Goal: Information Seeking & Learning: Check status

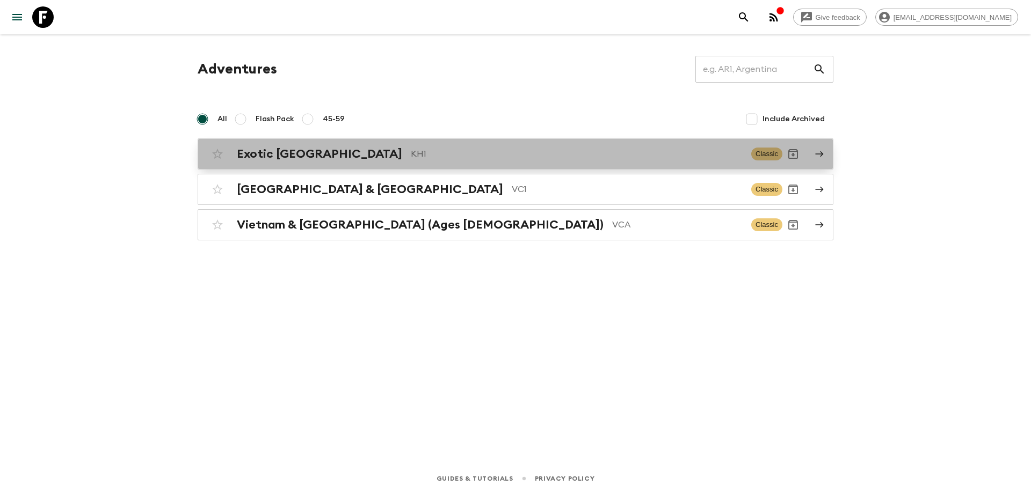
click at [411, 155] on p "KH1" at bounding box center [577, 154] width 332 height 13
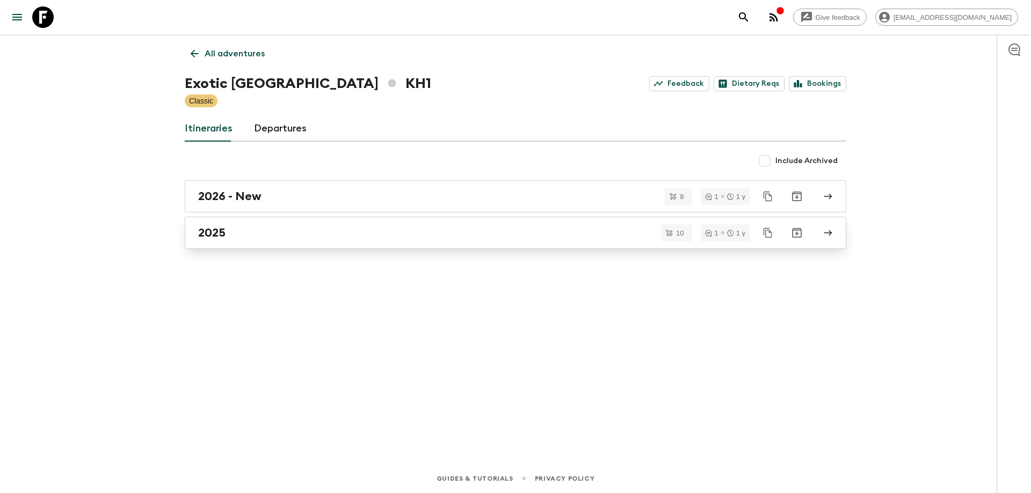
click at [275, 224] on link "2025" at bounding box center [515, 233] width 661 height 32
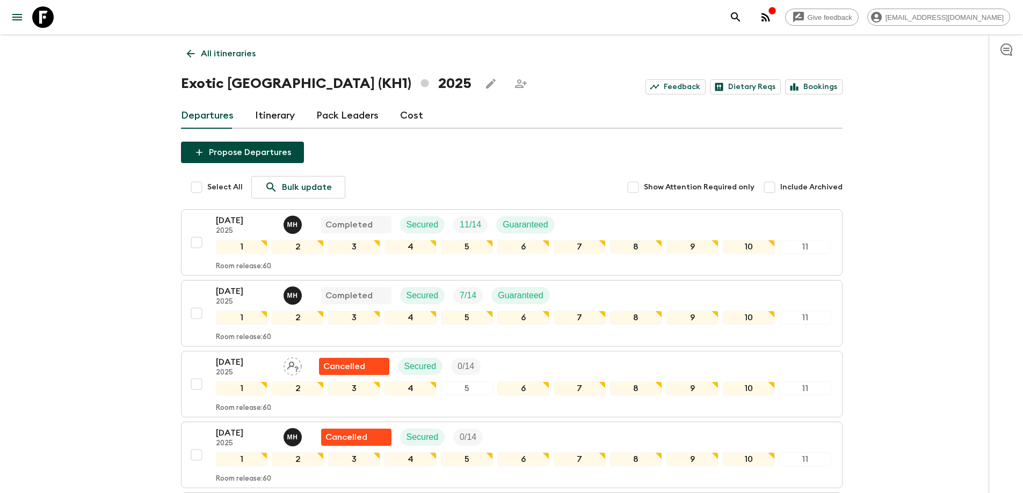
click at [192, 52] on icon at bounding box center [191, 54] width 12 height 12
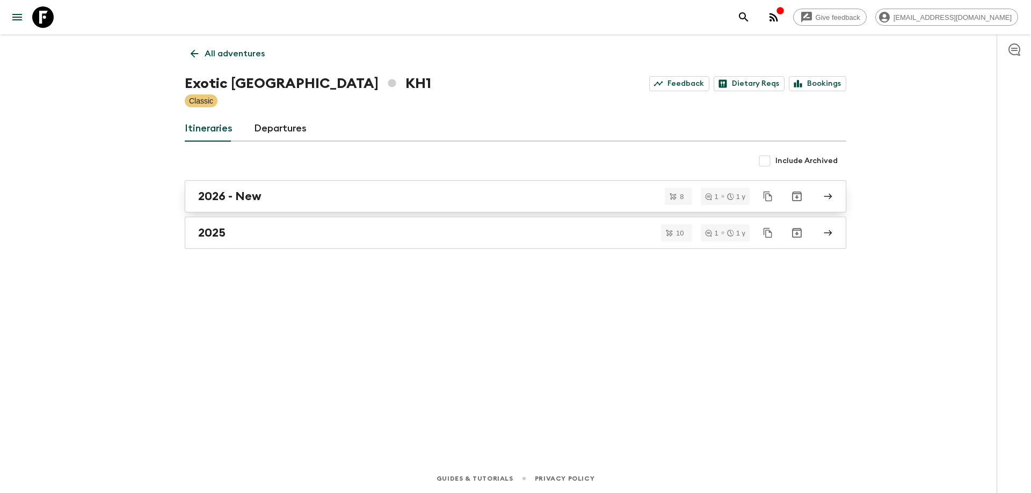
click at [255, 190] on link "2026 - New" at bounding box center [515, 196] width 661 height 32
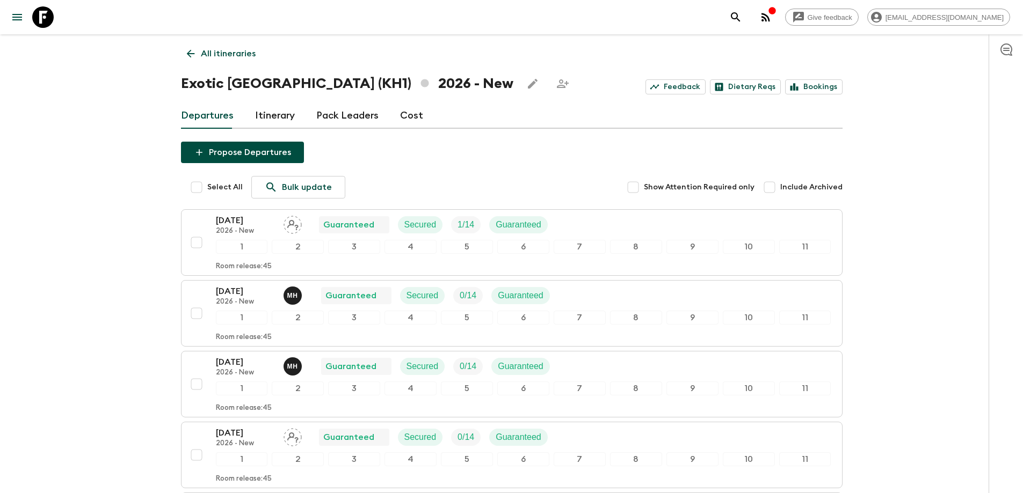
click at [183, 50] on link "All itineraries" at bounding box center [221, 53] width 81 height 21
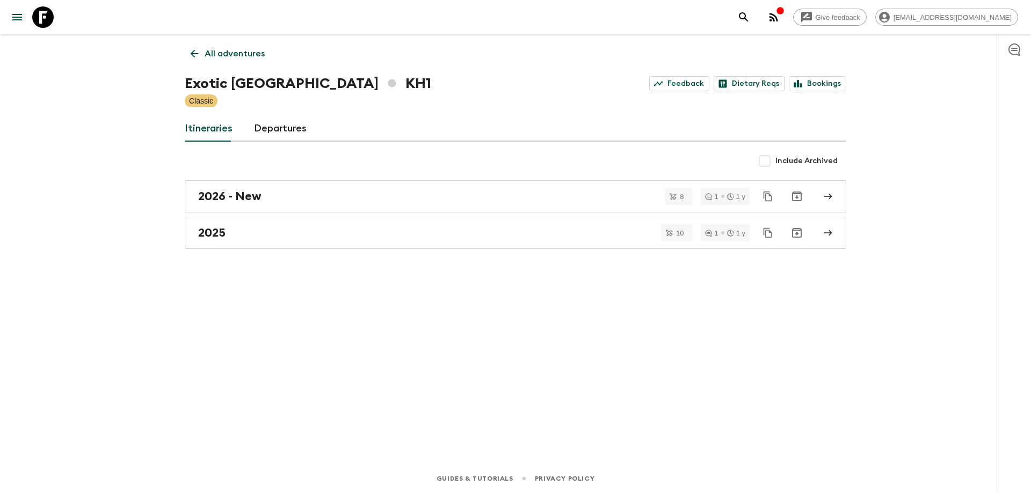
click at [198, 57] on icon at bounding box center [194, 54] width 12 height 12
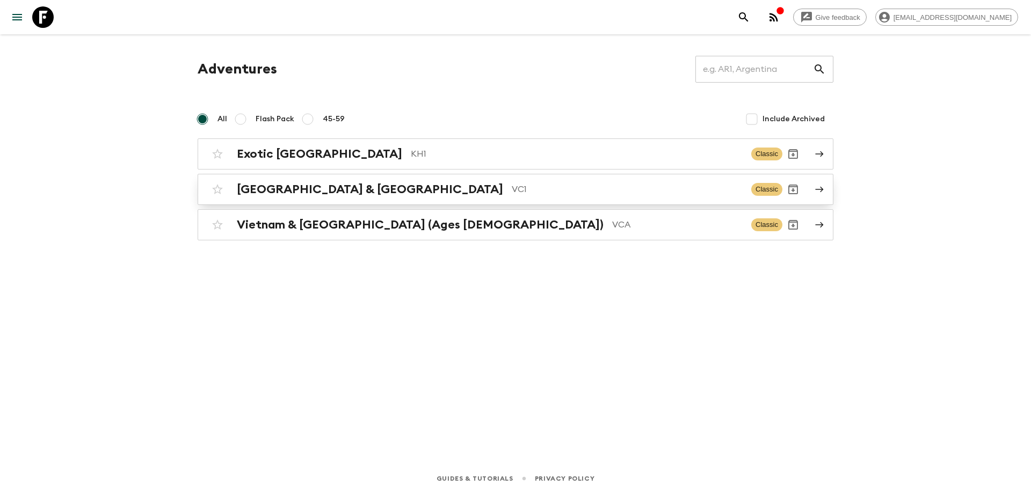
click at [276, 200] on div "Vietnam & Cambodia VC1 Classic" at bounding box center [494, 189] width 575 height 21
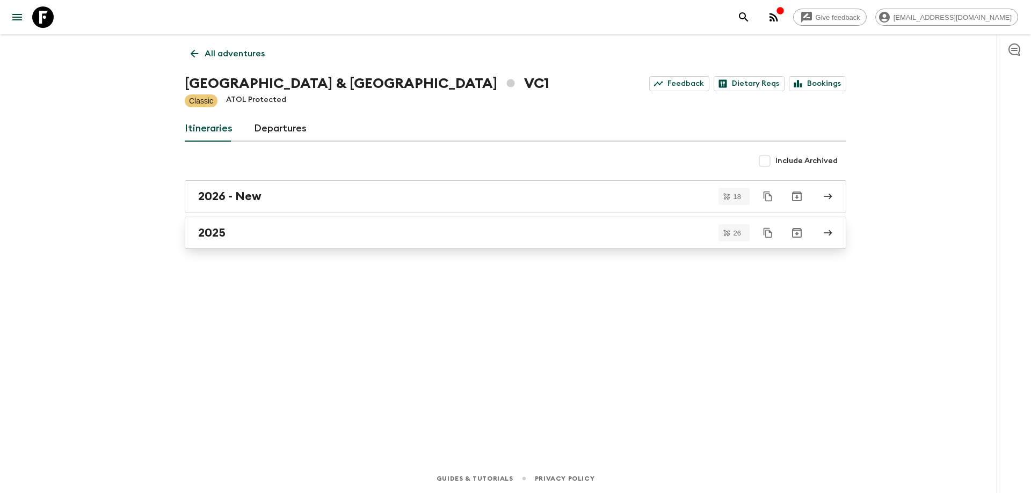
click at [252, 220] on link "2025" at bounding box center [515, 233] width 661 height 32
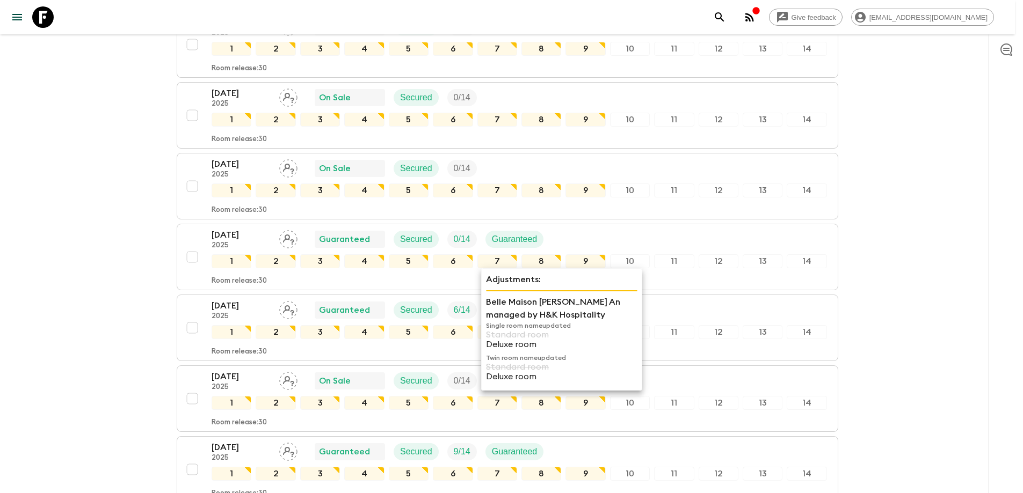
scroll to position [1598, 0]
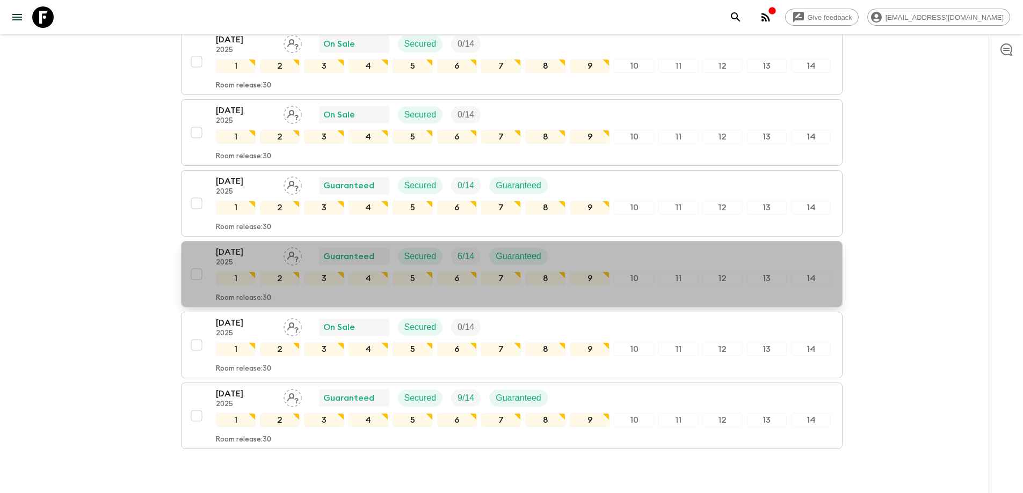
click at [227, 248] on p "21 Dec 2025" at bounding box center [245, 252] width 59 height 13
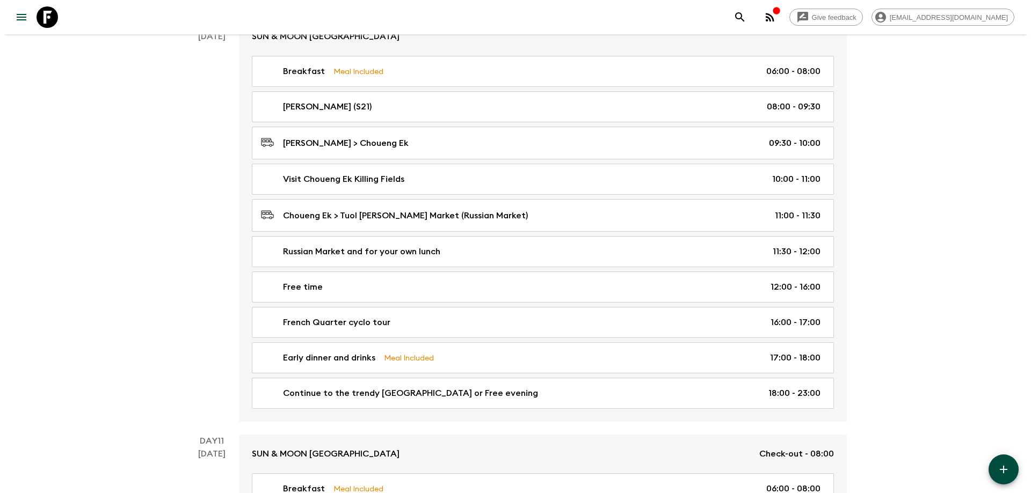
scroll to position [2981, 0]
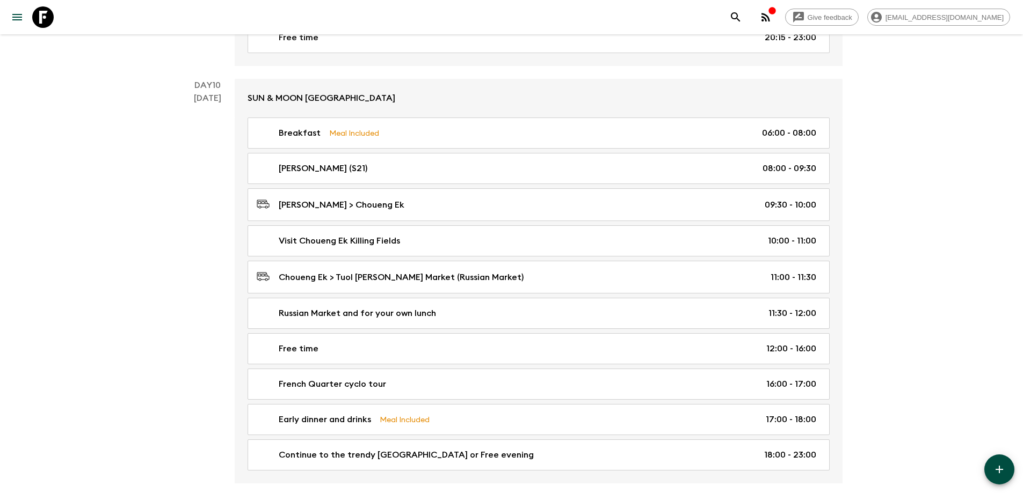
click at [772, 19] on icon "button" at bounding box center [765, 17] width 13 height 13
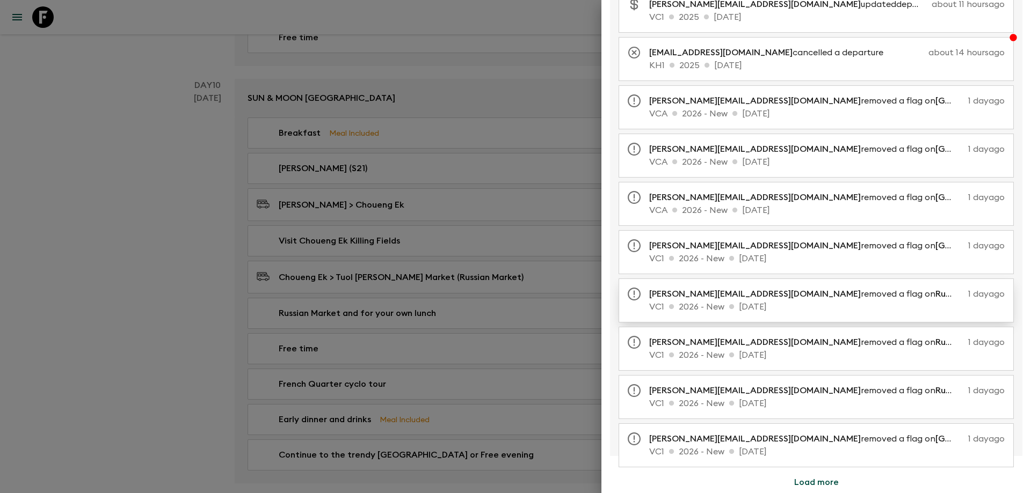
scroll to position [0, 0]
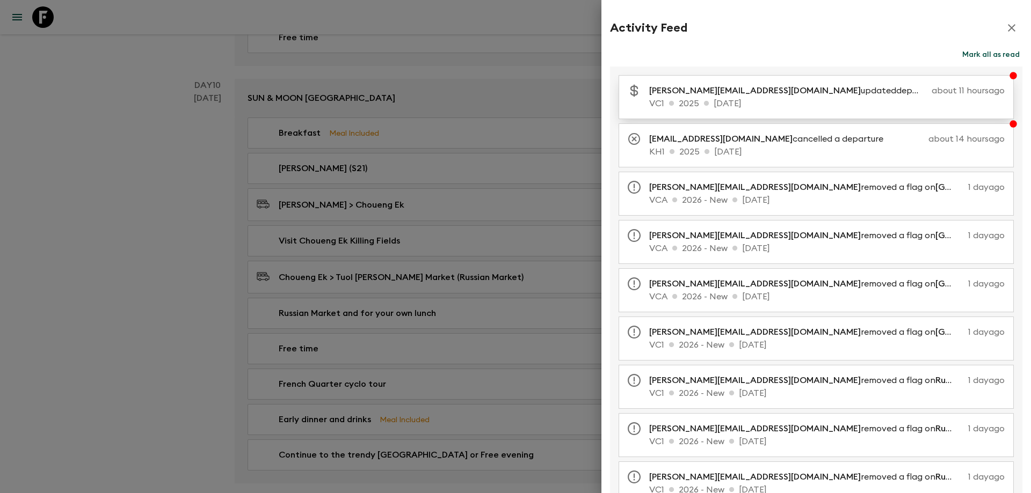
click at [797, 98] on p "VC1 2025 20 Sep 2025" at bounding box center [826, 103] width 355 height 13
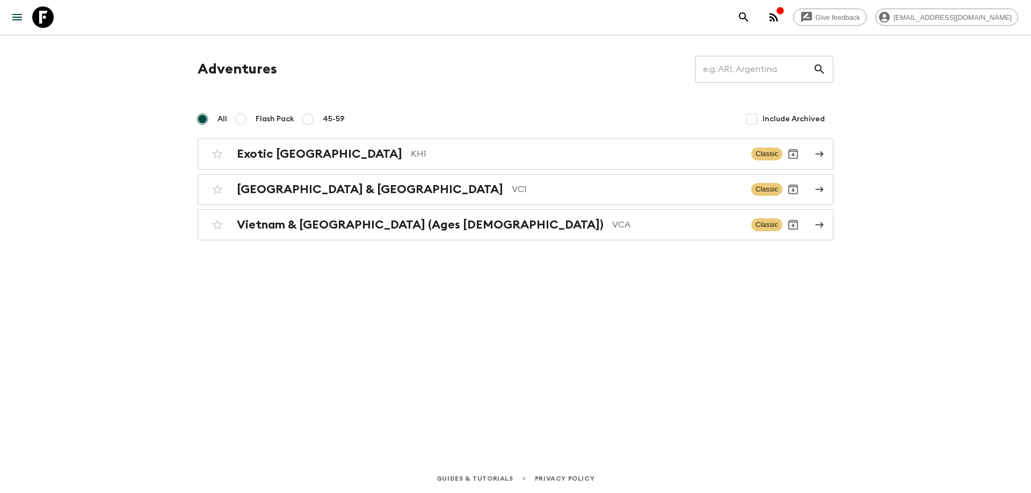
click at [798, 30] on div "Give feedback soksereyboth@exotravel.com" at bounding box center [515, 17] width 1031 height 34
click at [780, 22] on icon "button" at bounding box center [773, 17] width 13 height 13
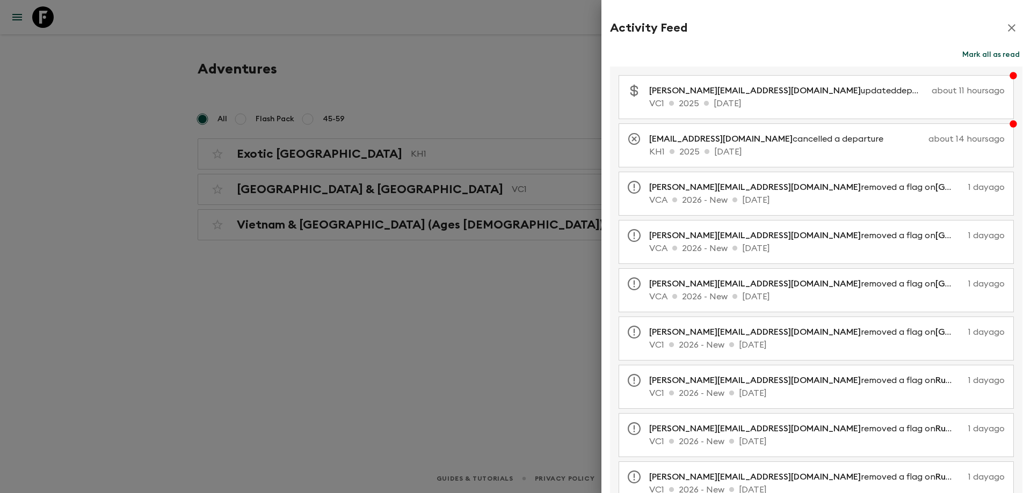
click at [970, 48] on button "Mark all as read" at bounding box center [990, 54] width 63 height 15
click at [777, 143] on p "ellie.b@flashpack.com cancelled a departure" at bounding box center [770, 139] width 243 height 13
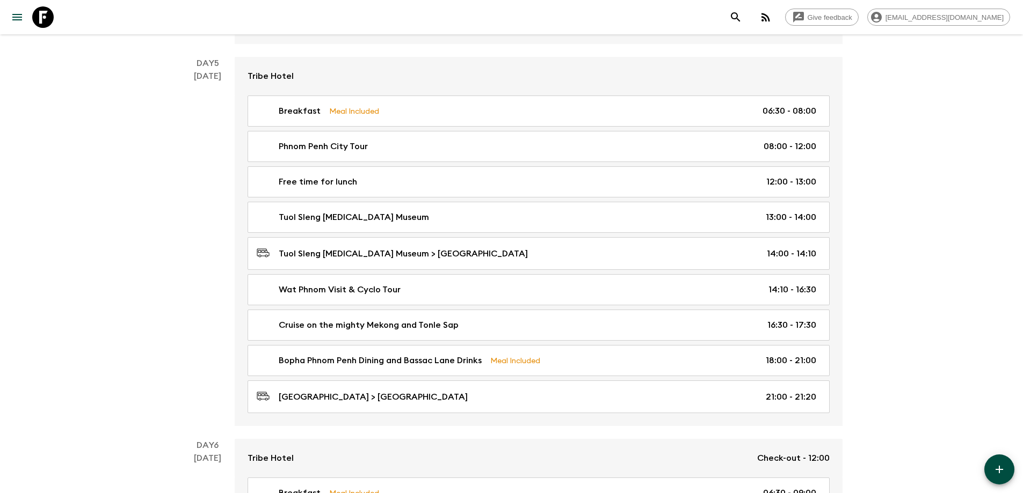
scroll to position [1412, 0]
